Goal: Task Accomplishment & Management: Manage account settings

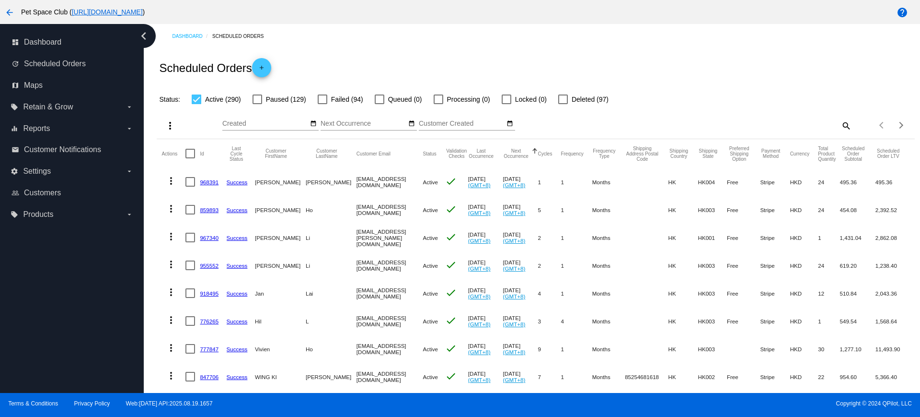
click at [840, 125] on mat-icon "search" at bounding box center [846, 125] width 12 height 15
click at [741, 123] on input "Search" at bounding box center [757, 124] width 189 height 8
paste input "lpy.bowie@gmail.com"
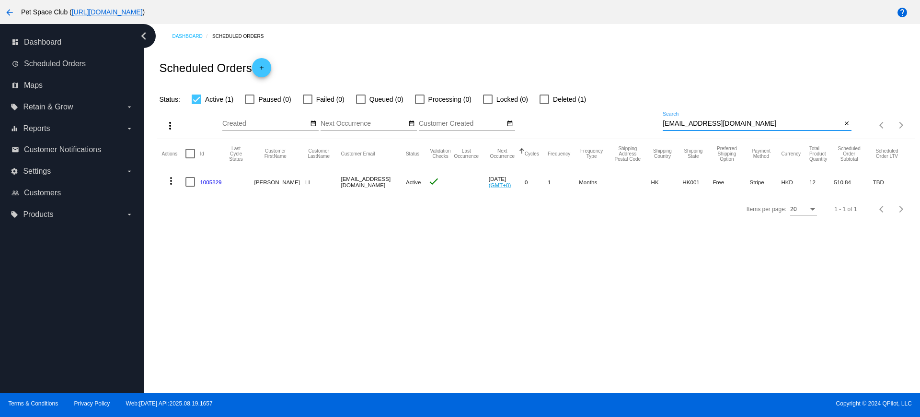
type input "lpy.bowie@gmail.com"
drag, startPoint x: 749, startPoint y: 124, endPoint x: 593, endPoint y: 125, distance: 155.3
click at [593, 125] on div "more_vert Aug Jan Feb Mar Apr 1" at bounding box center [536, 122] width 758 height 34
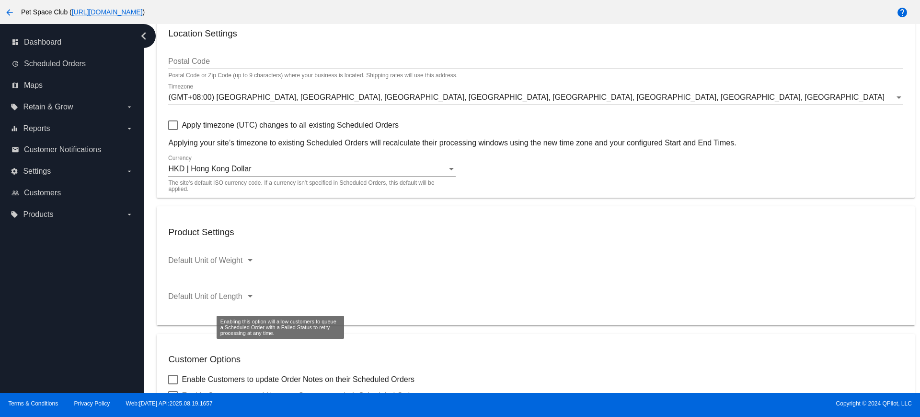
scroll to position [60, 0]
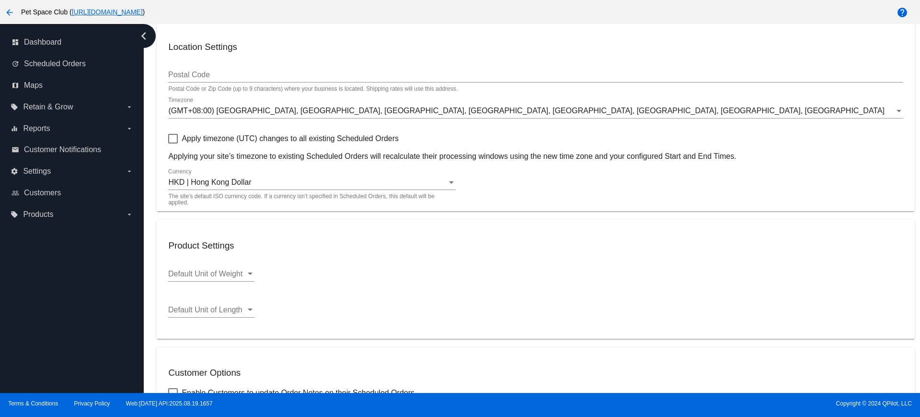
drag, startPoint x: 402, startPoint y: 137, endPoint x: 183, endPoint y: 141, distance: 219.1
click at [183, 141] on div "Apply timezone (UTC) changes to all existing Scheduled Orders Applying your sit…" at bounding box center [535, 147] width 735 height 28
copy span "Apply timezone (UTC) changes to all existing Scheduled Orders"
click at [525, 192] on div "HKD | Hong Kong Dollar Currency The site's default ISO currency code. If a curr…" at bounding box center [535, 183] width 735 height 31
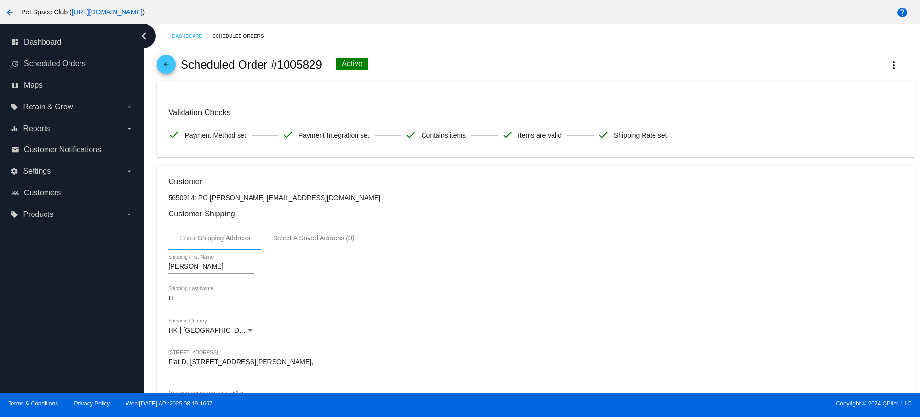
drag, startPoint x: 320, startPoint y: 67, endPoint x: 280, endPoint y: 67, distance: 39.8
click at [280, 67] on h2 "Scheduled Order #1005829" at bounding box center [251, 64] width 141 height 13
copy h2 "1005829"
click at [470, 70] on div "arrow_back Scheduled Order #1005829 Active more_vert" at bounding box center [536, 64] width 758 height 33
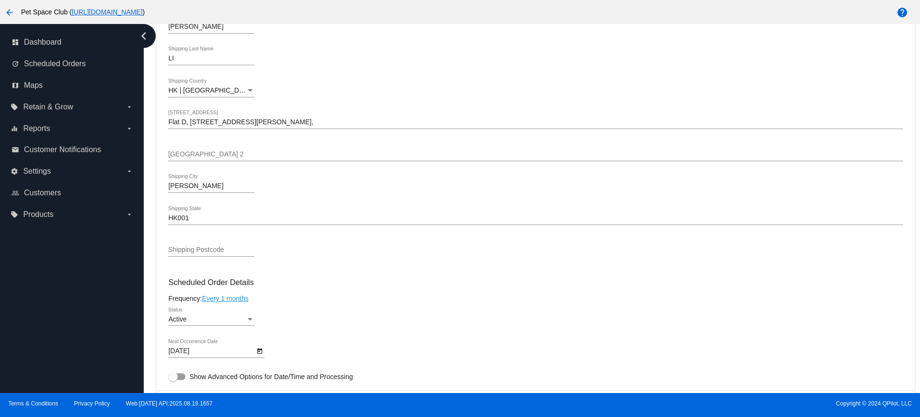
scroll to position [419, 0]
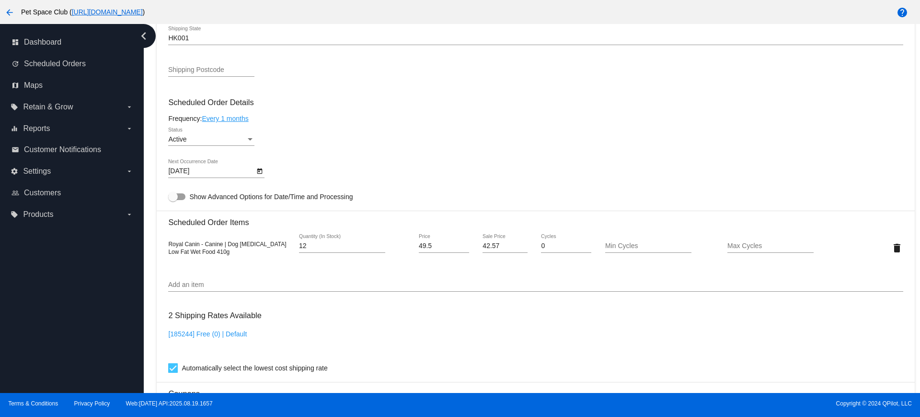
click at [151, 131] on div "Dashboard Scheduled Orders arrow_back Scheduled Order #1005829 Active more_vert…" at bounding box center [535, 155] width 769 height 1100
click at [156, 234] on div "Dashboard Scheduled Orders arrow_back Scheduled Order #1005829 Active more_vert…" at bounding box center [535, 155] width 769 height 1100
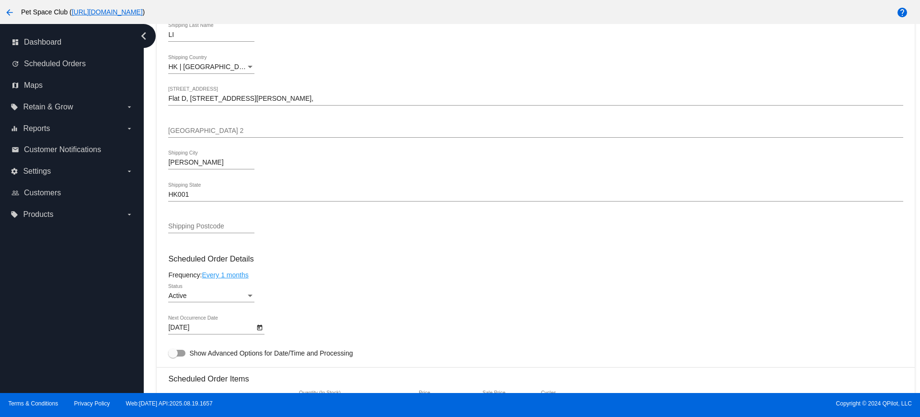
scroll to position [240, 0]
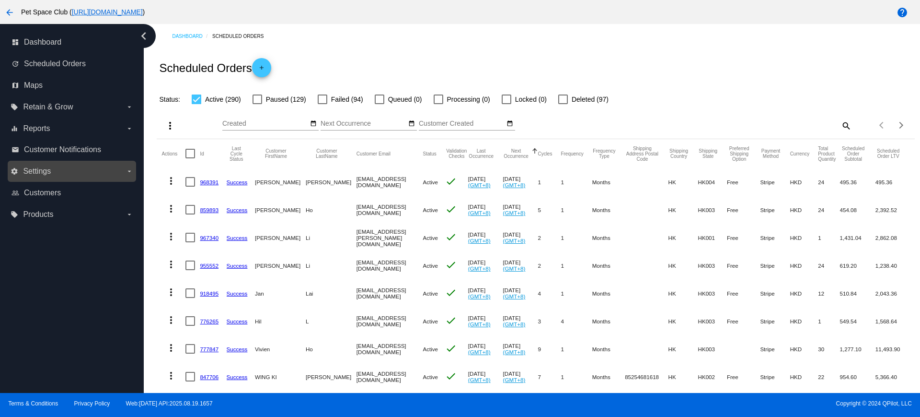
click at [66, 177] on label "settings Settings arrow_drop_down" at bounding box center [72, 170] width 122 height 15
click at [0, 0] on input "settings Settings arrow_drop_down" at bounding box center [0, 0] width 0 height 0
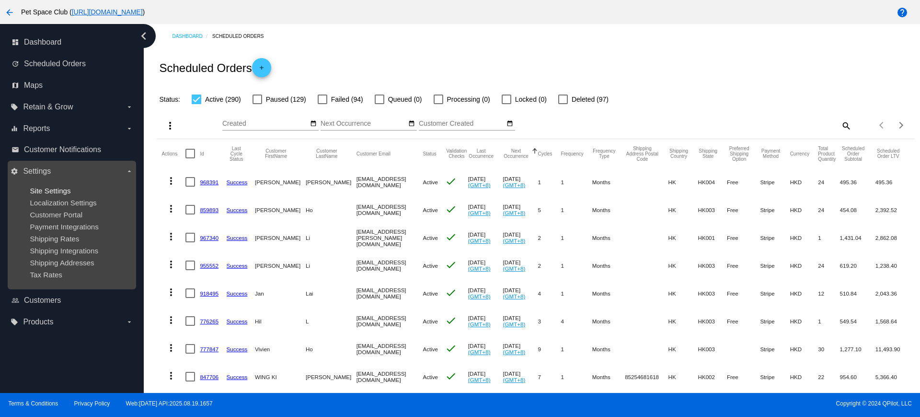
click at [51, 189] on span "Site Settings" at bounding box center [50, 190] width 41 height 8
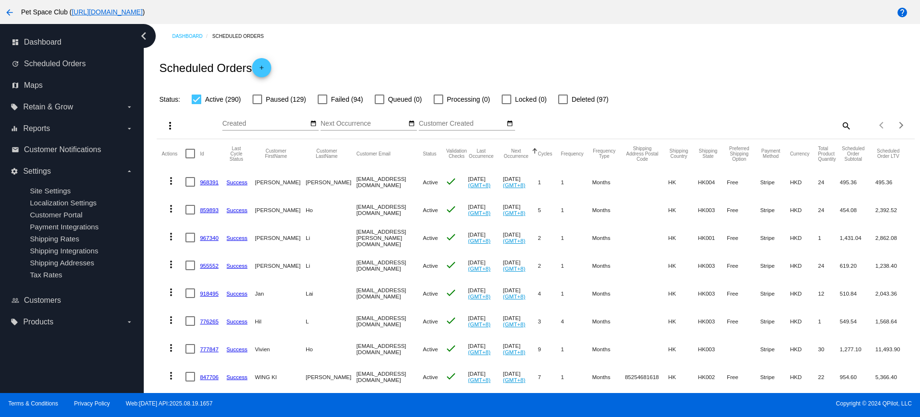
click at [841, 127] on mat-icon "search" at bounding box center [846, 125] width 12 height 15
click at [709, 123] on input "Search" at bounding box center [757, 124] width 189 height 8
paste input "1005829"
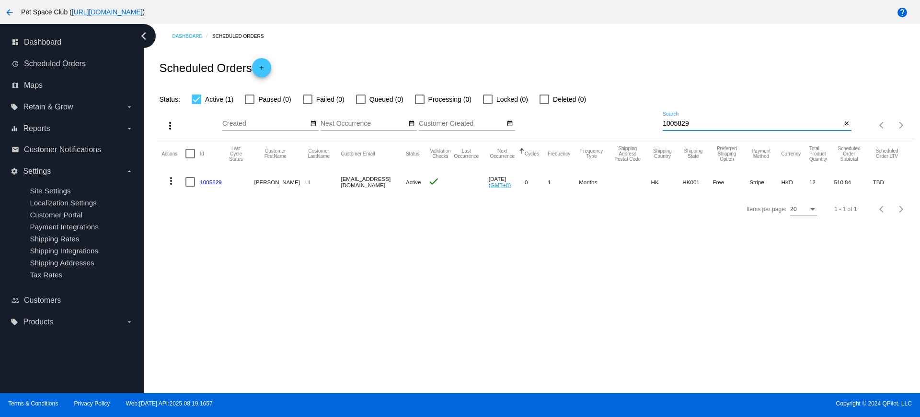
type input "1005829"
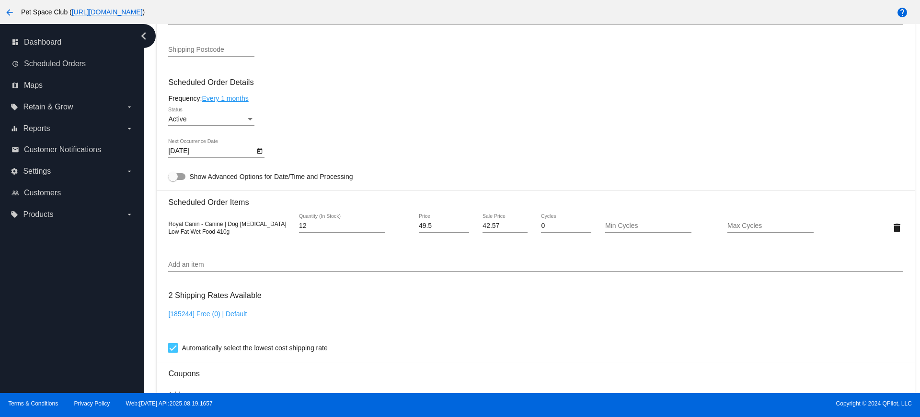
scroll to position [419, 0]
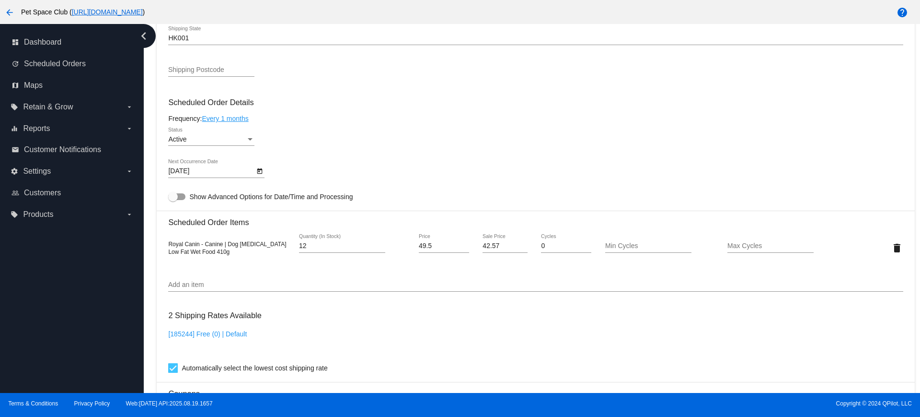
click at [260, 171] on icon "Open calendar" at bounding box center [259, 171] width 7 height 12
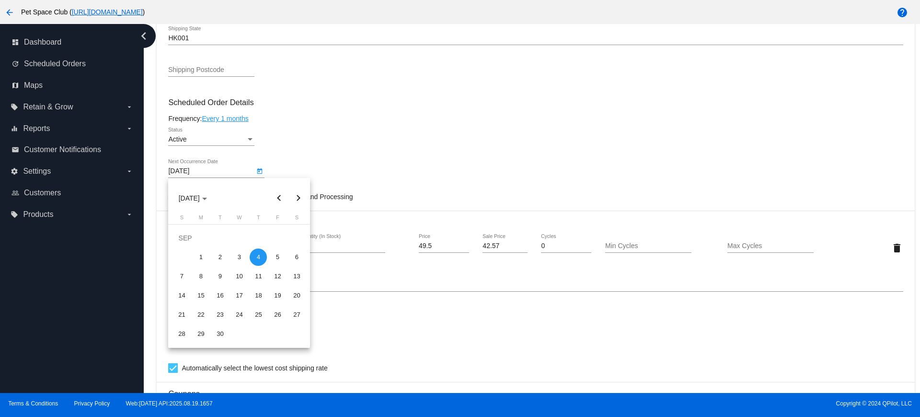
click at [449, 155] on div at bounding box center [460, 208] width 920 height 417
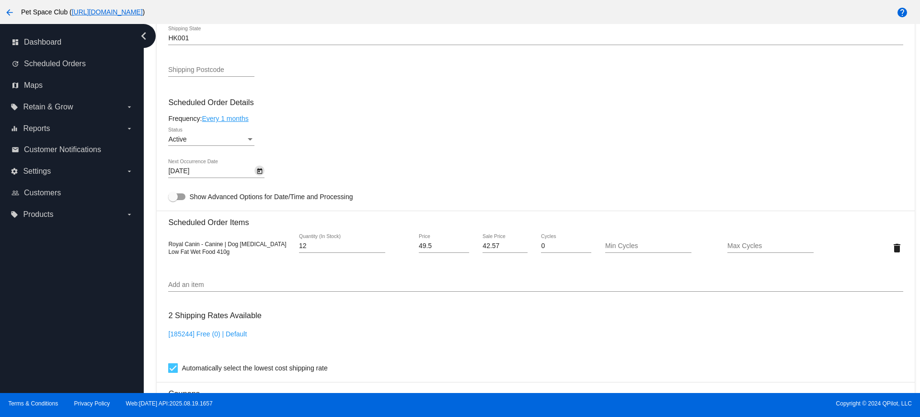
click at [258, 169] on icon "Open calendar" at bounding box center [259, 171] width 5 height 6
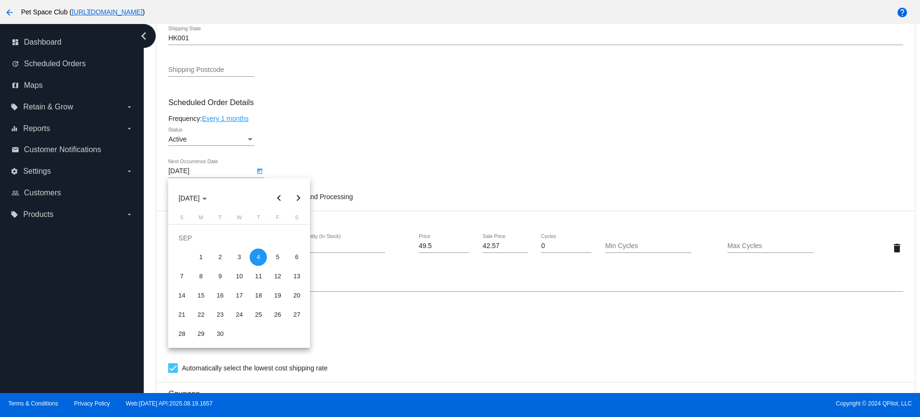
click at [279, 197] on button "Previous month" at bounding box center [278, 197] width 19 height 19
click at [179, 330] on div "31" at bounding box center [181, 333] width 17 height 17
type input "[DATE]"
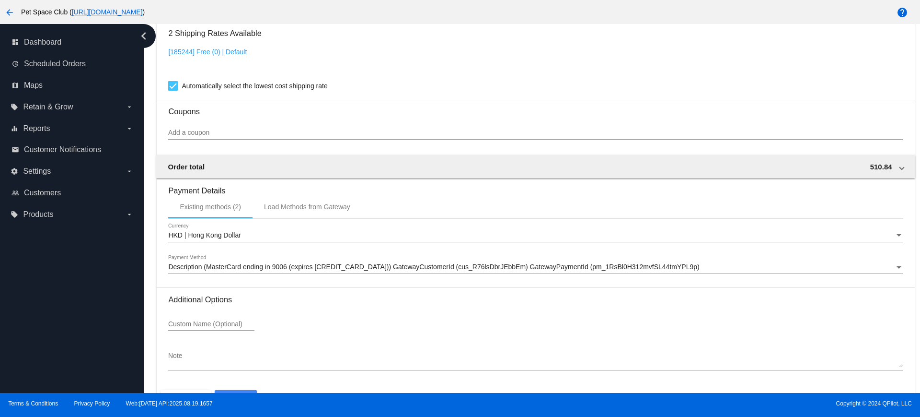
scroll to position [731, 0]
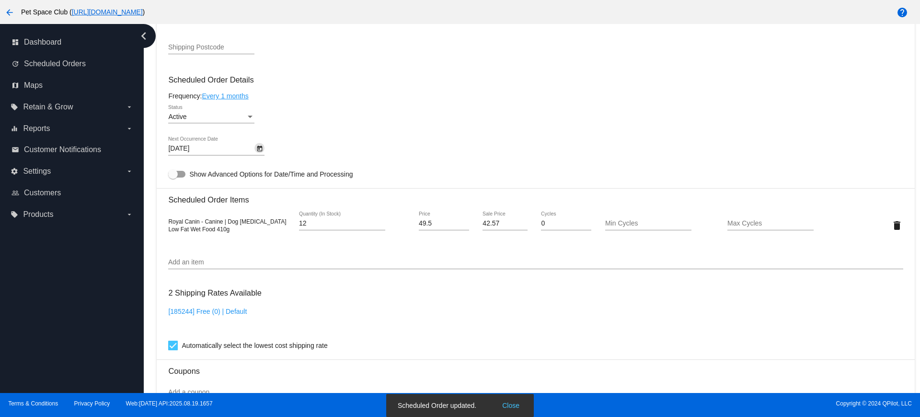
scroll to position [372, 0]
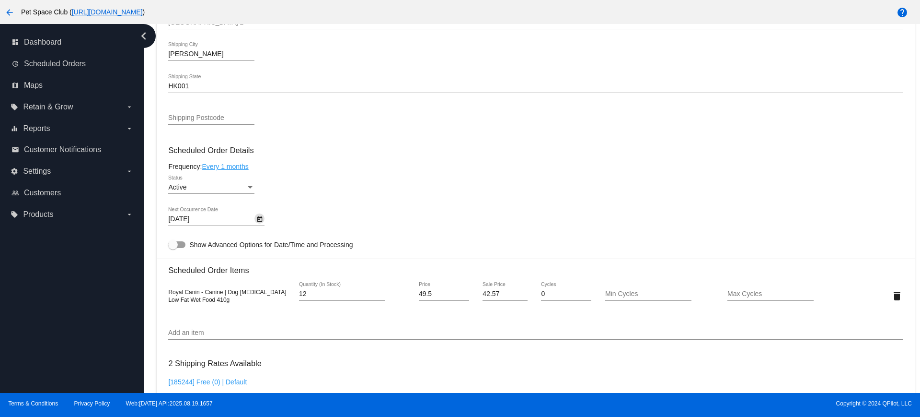
click at [153, 198] on div "Dashboard Scheduled Orders arrow_back Scheduled Order #1005829 Active more_vert…" at bounding box center [535, 202] width 769 height 1100
